Goal: Task Accomplishment & Management: Manage account settings

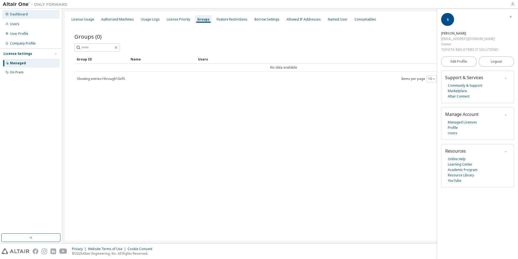
click at [28, 15] on div "Dashboard" at bounding box center [31, 14] width 58 height 9
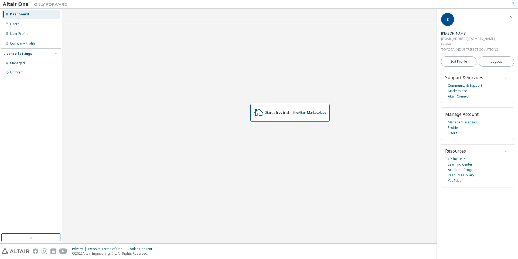
click at [455, 124] on link "Managed Licenses" at bounding box center [462, 122] width 29 height 5
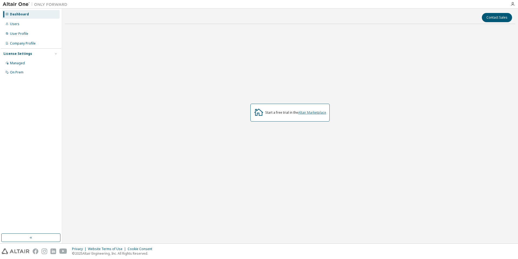
click at [308, 113] on link "Altair Marketplace" at bounding box center [312, 112] width 28 height 5
click at [17, 63] on div "Managed" at bounding box center [17, 63] width 15 height 4
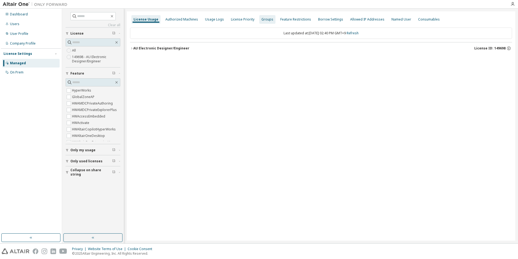
click at [262, 19] on div "Groups" at bounding box center [268, 19] width 12 height 4
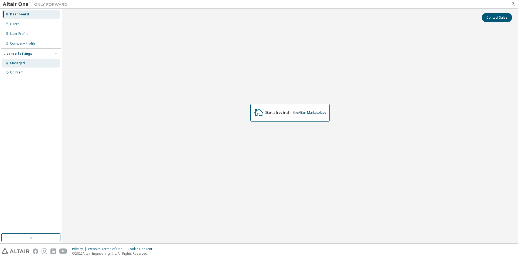
click at [21, 65] on div "Managed" at bounding box center [31, 63] width 58 height 9
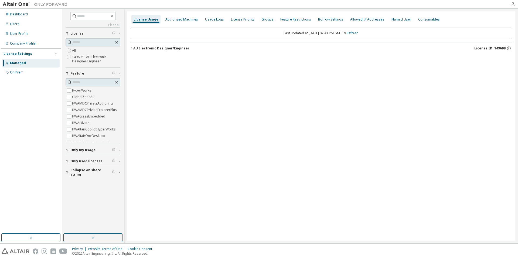
click at [142, 20] on div "License Usage" at bounding box center [146, 19] width 25 height 4
click at [132, 49] on icon "button" at bounding box center [131, 48] width 1 height 2
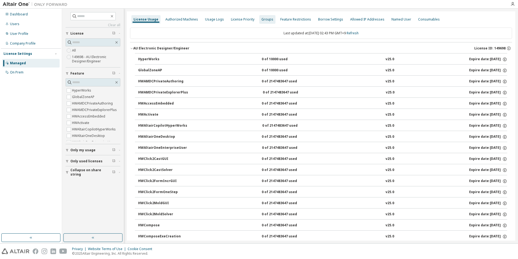
click at [262, 20] on div "Groups" at bounding box center [268, 19] width 12 height 4
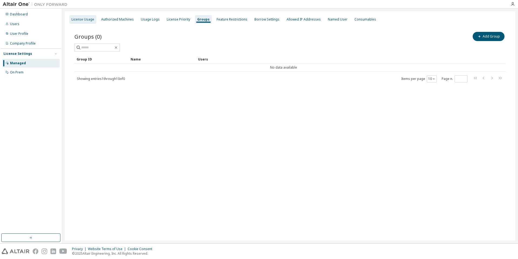
click at [87, 21] on div "License Usage" at bounding box center [83, 19] width 23 height 4
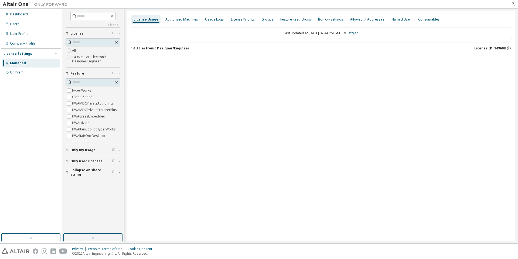
click at [132, 48] on icon "button" at bounding box center [131, 48] width 1 height 2
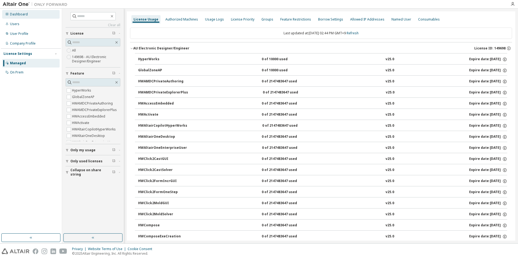
click at [17, 15] on div "Dashboard" at bounding box center [19, 14] width 18 height 4
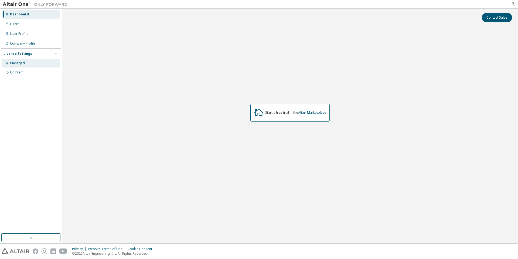
click at [24, 62] on div "Managed" at bounding box center [17, 63] width 15 height 4
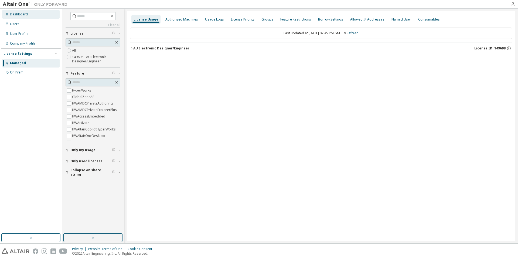
click at [22, 15] on div "Dashboard" at bounding box center [19, 14] width 18 height 4
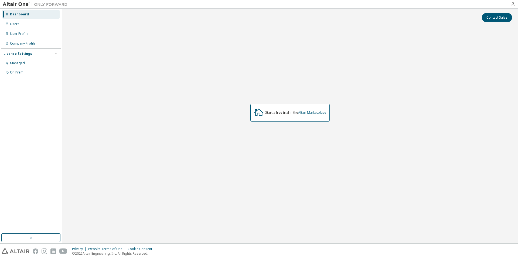
click at [319, 114] on link "Altair Marketplace" at bounding box center [312, 112] width 28 height 5
click at [21, 63] on div "Managed" at bounding box center [17, 63] width 15 height 4
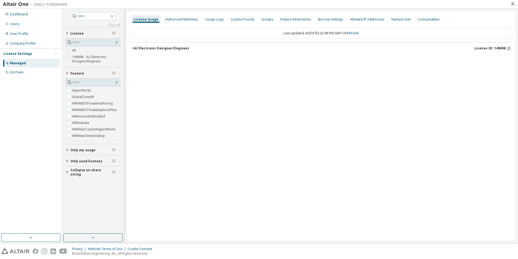
drag, startPoint x: 130, startPoint y: 49, endPoint x: 133, endPoint y: 51, distance: 3.4
click at [131, 49] on icon "button" at bounding box center [131, 48] width 3 height 3
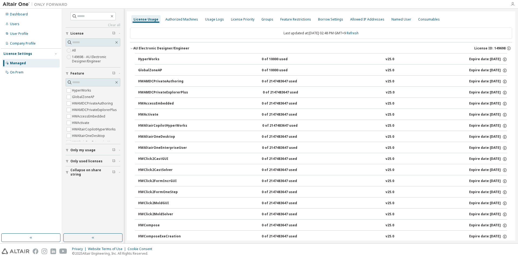
click at [513, 5] on icon "button" at bounding box center [513, 4] width 4 height 4
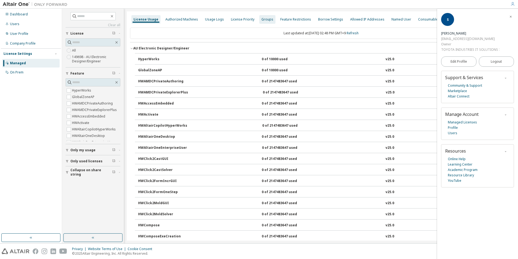
click at [268, 19] on div "Groups" at bounding box center [268, 19] width 12 height 4
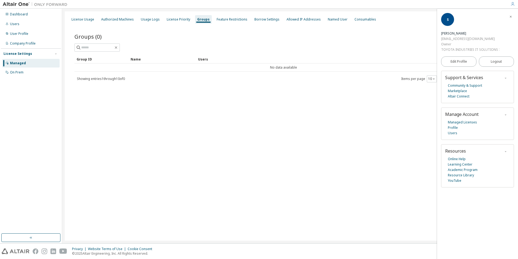
click at [511, 18] on icon "button" at bounding box center [510, 16] width 3 height 3
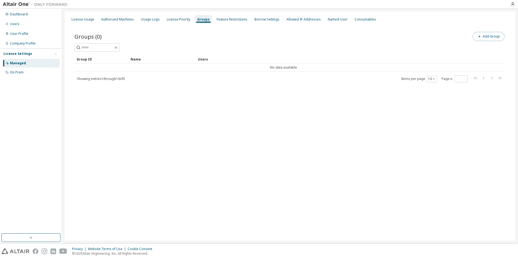
click at [484, 38] on button "Add Group" at bounding box center [489, 36] width 32 height 9
click at [418, 39] on input "text" at bounding box center [453, 41] width 120 height 4
drag, startPoint x: 500, startPoint y: 65, endPoint x: 478, endPoint y: 47, distance: 27.8
click at [500, 65] on div "Add User Groups Group Name * *** Add" at bounding box center [454, 126] width 130 height 235
click at [416, 39] on span "***" at bounding box center [453, 41] width 123 height 7
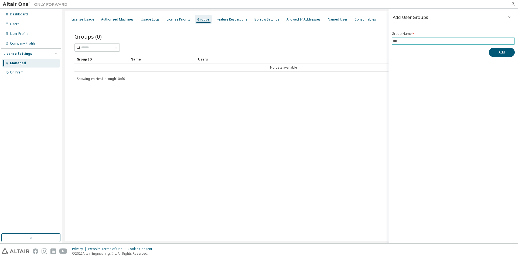
click at [400, 42] on input "***" at bounding box center [453, 41] width 120 height 4
paste input "**********"
type input "**********"
click at [494, 52] on button "Add" at bounding box center [502, 52] width 26 height 9
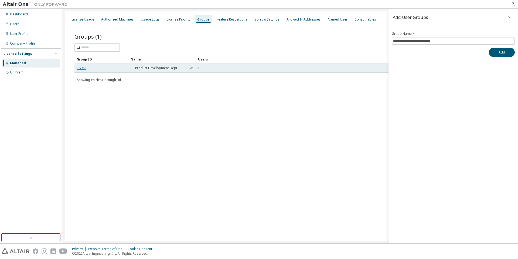
click at [79, 68] on link "18963" at bounding box center [81, 68] width 9 height 4
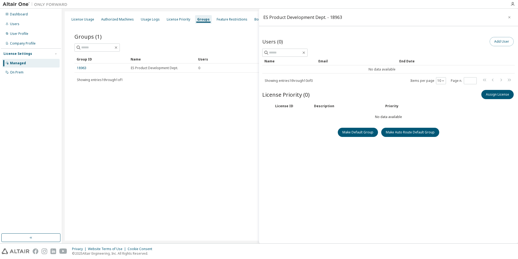
click at [505, 42] on button "Add User" at bounding box center [502, 41] width 24 height 9
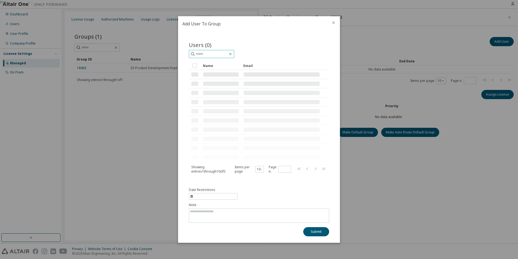
click at [212, 53] on input "text" at bounding box center [212, 53] width 32 height 5
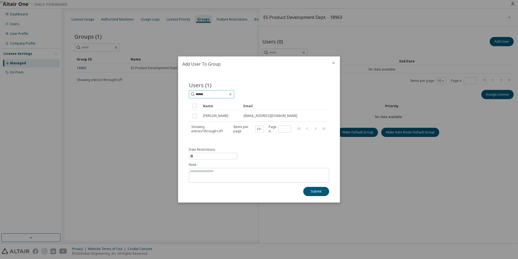
drag, startPoint x: 215, startPoint y: 94, endPoint x: 189, endPoint y: 93, distance: 25.9
click at [189, 93] on div "Users (1) ****** Clear Load Save Save As Field Operator Value Select filter Sel…" at bounding box center [259, 111] width 153 height 73
type input "*****"
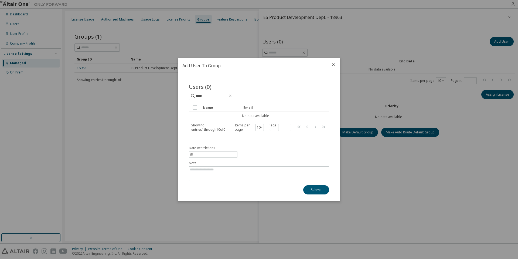
click at [334, 65] on icon "close" at bounding box center [334, 64] width 2 height 2
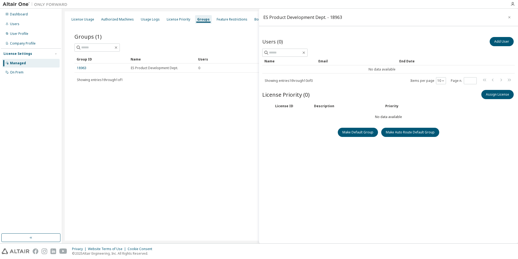
click at [361, 170] on div "Users (0) Add User Clear Load Save Save As Field Operator Value Select filter S…" at bounding box center [388, 139] width 253 height 207
click at [23, 25] on div "Users" at bounding box center [31, 24] width 58 height 9
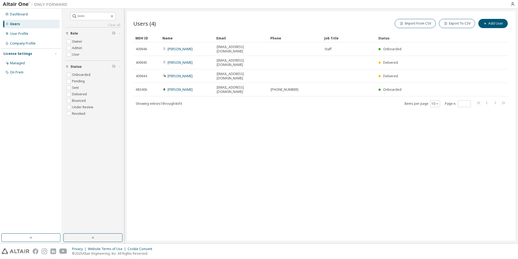
click at [204, 115] on div "Users (4) Import From CSV Export To CSV Add User Clear Load Save Save As Field …" at bounding box center [321, 125] width 389 height 229
click at [259, 113] on div "Users (4) Import From CSV Export To CSV Add User Clear Load Save Save As Field …" at bounding box center [321, 125] width 389 height 229
click at [25, 62] on div "Managed" at bounding box center [31, 63] width 58 height 9
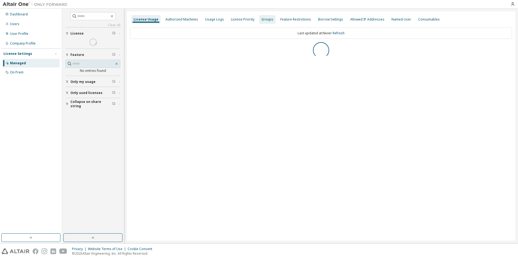
click at [262, 21] on div "Groups" at bounding box center [268, 19] width 12 height 4
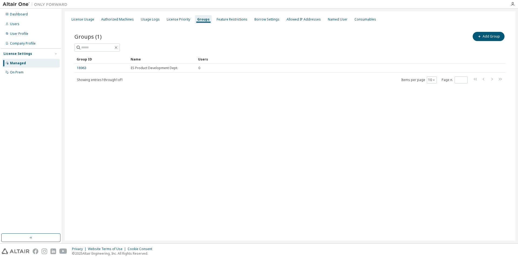
click at [372, 43] on div "Groups (1) Add Group" at bounding box center [290, 41] width 431 height 21
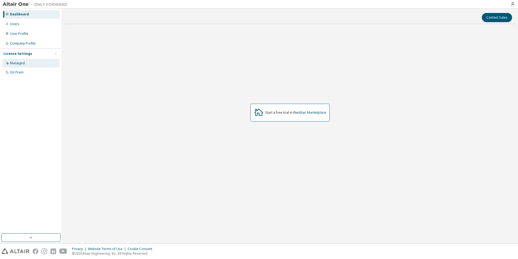
click at [21, 63] on div "Managed" at bounding box center [17, 63] width 15 height 4
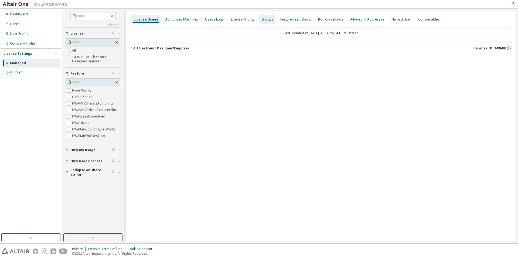
click at [262, 19] on div "Groups" at bounding box center [268, 19] width 12 height 4
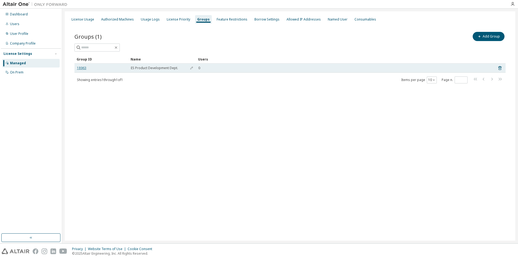
click at [81, 67] on link "18963" at bounding box center [81, 68] width 9 height 4
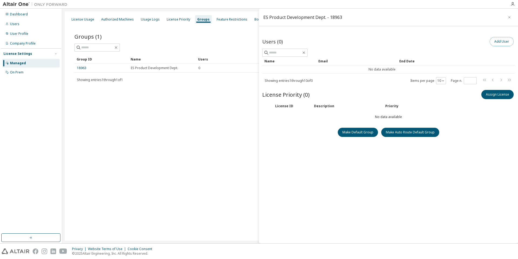
click at [496, 43] on button "Add User" at bounding box center [502, 41] width 24 height 9
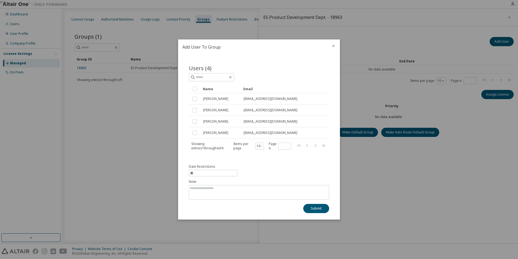
click at [334, 47] on icon "close" at bounding box center [334, 46] width 4 height 4
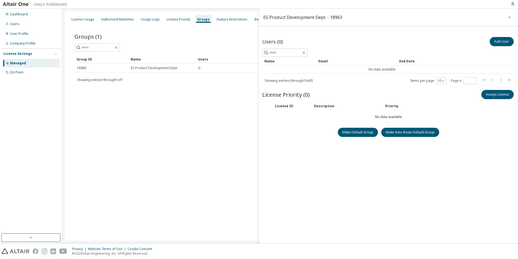
click at [510, 17] on icon "button" at bounding box center [510, 17] width 4 height 4
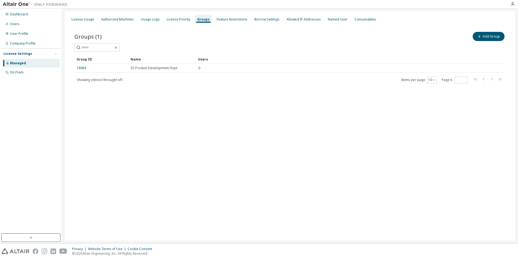
click at [17, 63] on div "Managed" at bounding box center [18, 63] width 16 height 4
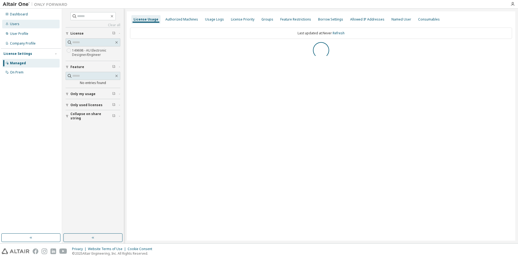
click at [13, 25] on div "Users" at bounding box center [14, 24] width 9 height 4
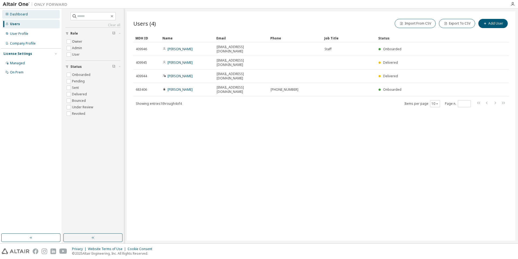
click at [15, 12] on div "Dashboard" at bounding box center [19, 14] width 18 height 4
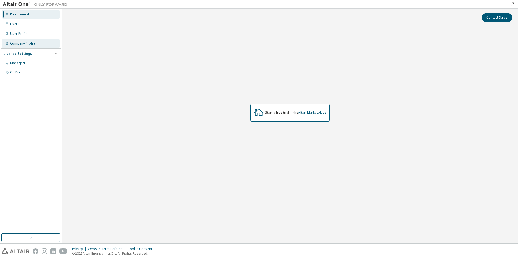
click at [27, 45] on div "Company Profile" at bounding box center [23, 43] width 26 height 4
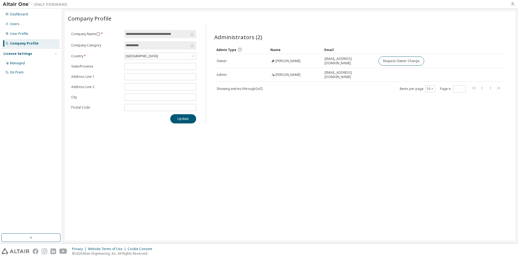
click at [513, 4] on icon "button" at bounding box center [513, 4] width 4 height 4
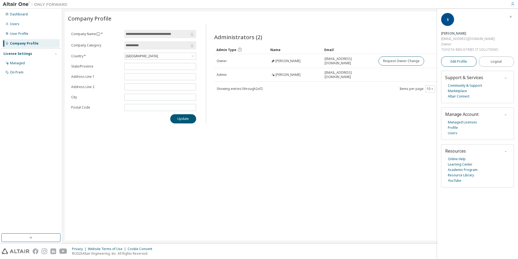
click at [447, 65] on link "Edit Profile" at bounding box center [458, 61] width 35 height 10
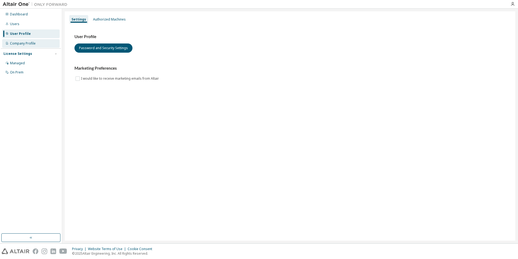
click at [28, 41] on div "Company Profile" at bounding box center [23, 43] width 26 height 4
